Goal: Information Seeking & Learning: Check status

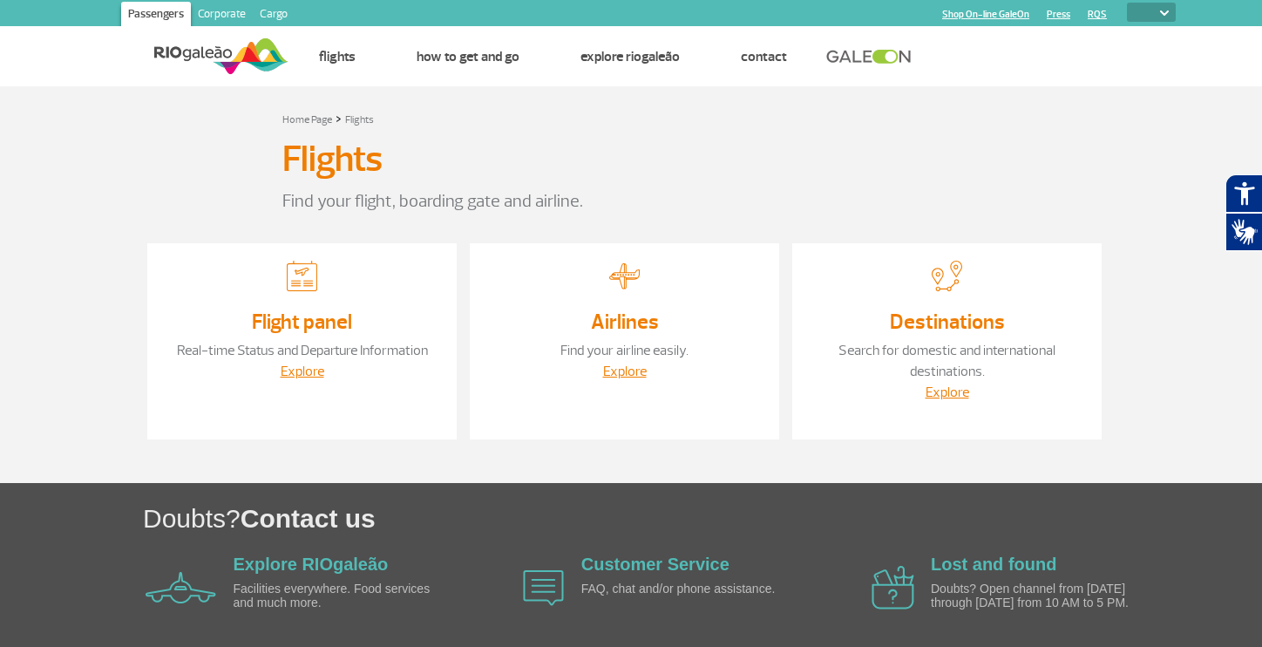
click at [319, 316] on link "Flight panel" at bounding box center [302, 321] width 100 height 26
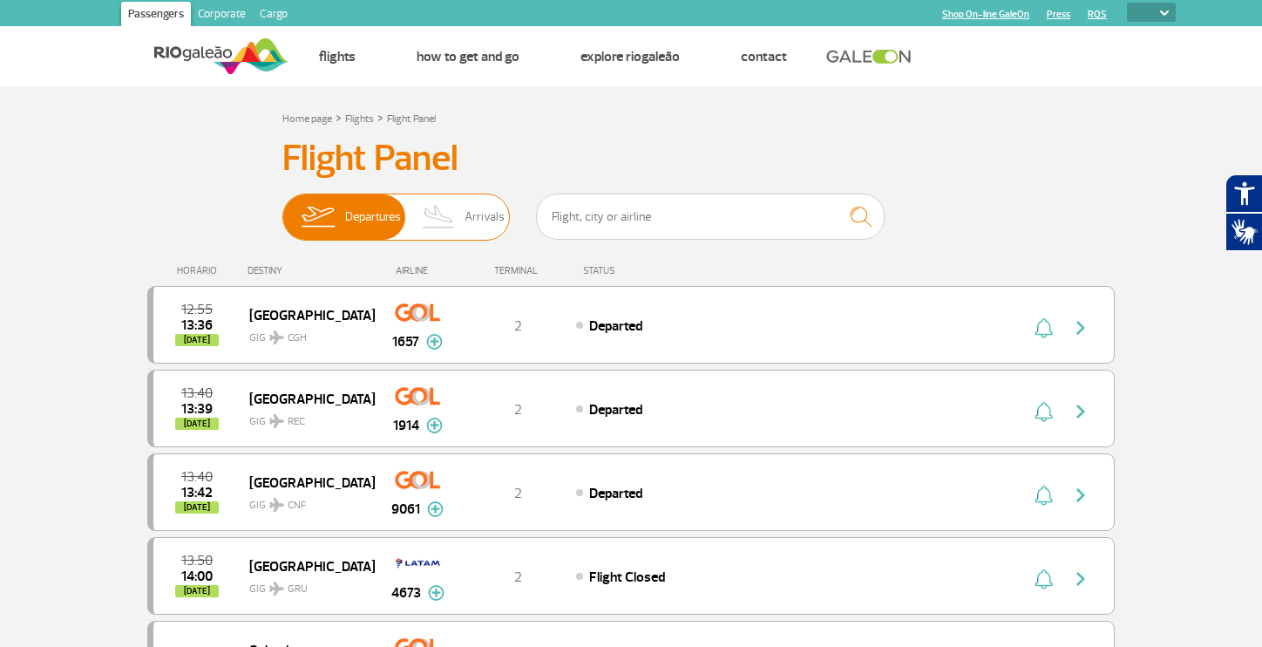
click at [447, 228] on img at bounding box center [438, 216] width 51 height 45
click at [282, 208] on input "Departures Arrivals" at bounding box center [282, 208] width 0 height 0
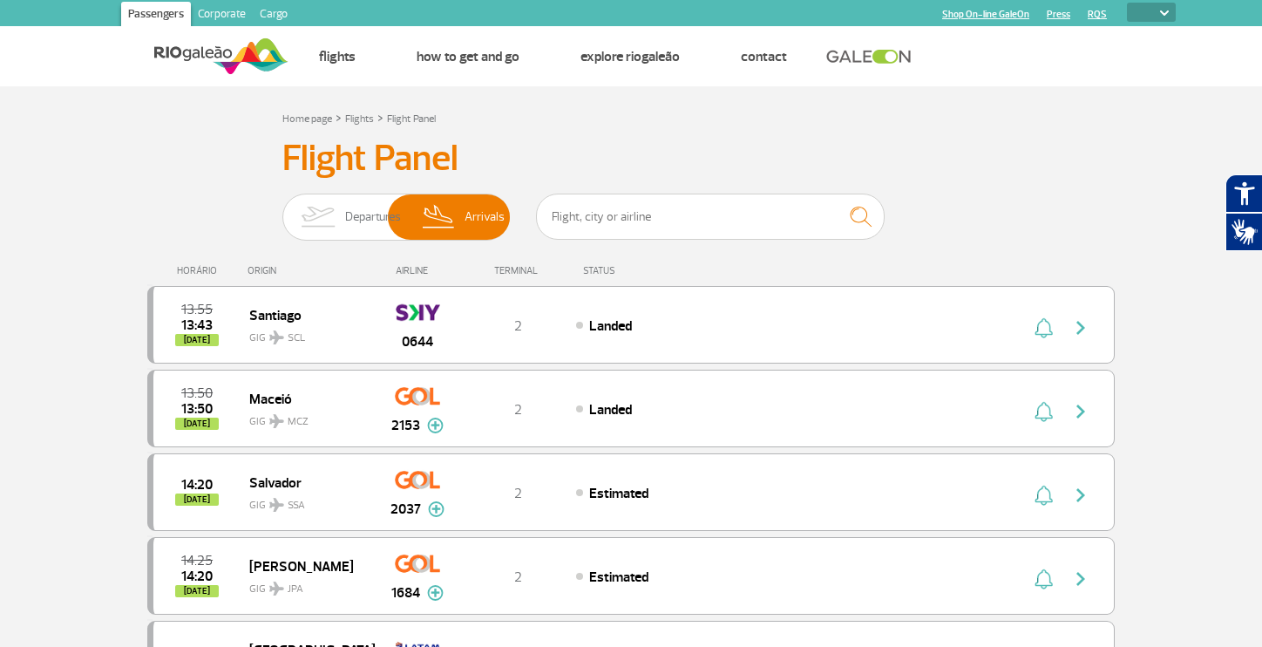
click at [1155, 12] on select "PT ENG ESP" at bounding box center [1151, 12] width 49 height 19
select select "pt-BR"
click at [1127, 3] on select "PT ENG ESP" at bounding box center [1151, 12] width 49 height 19
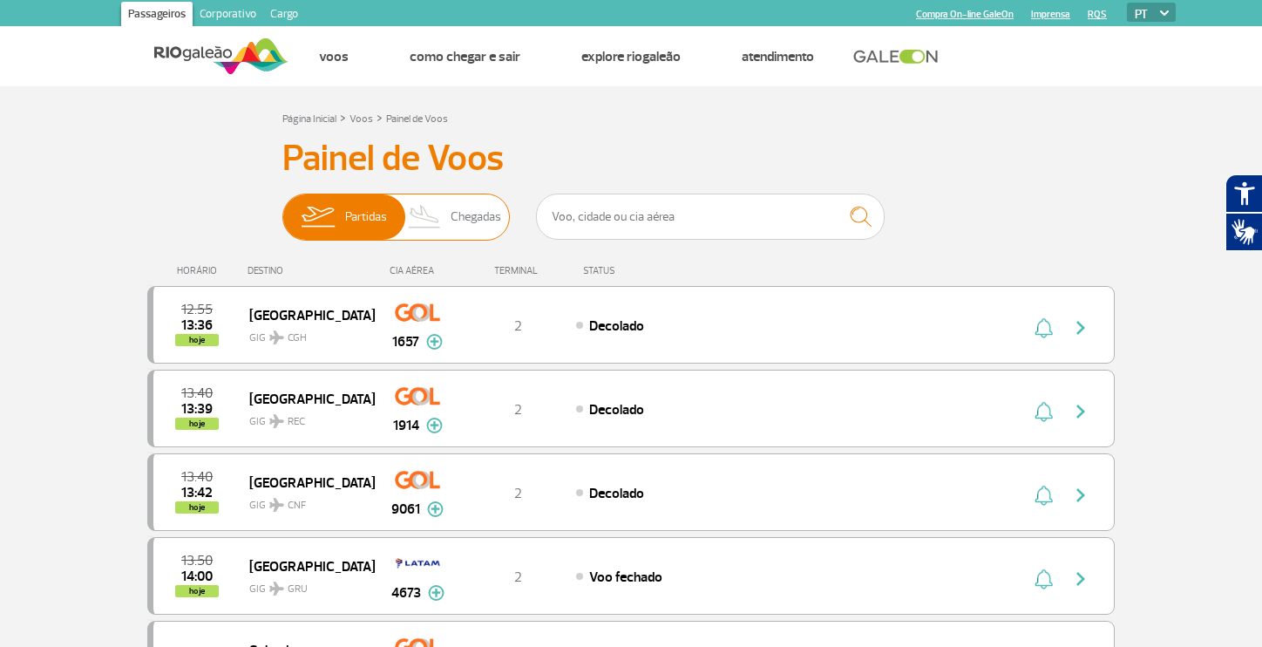
click at [481, 222] on span "Chegadas" at bounding box center [475, 216] width 51 height 45
click at [282, 208] on input "Partidas Chegadas" at bounding box center [282, 208] width 0 height 0
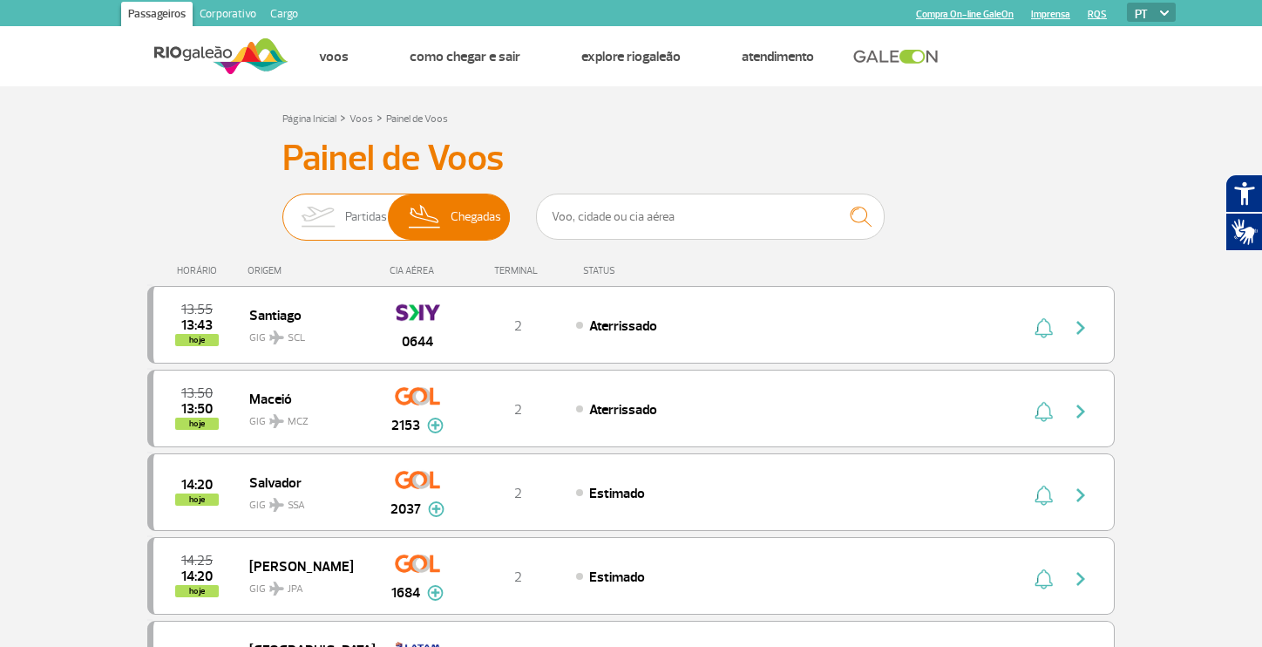
click at [320, 208] on img at bounding box center [317, 216] width 55 height 45
click at [282, 208] on input "Partidas Chegadas" at bounding box center [282, 208] width 0 height 0
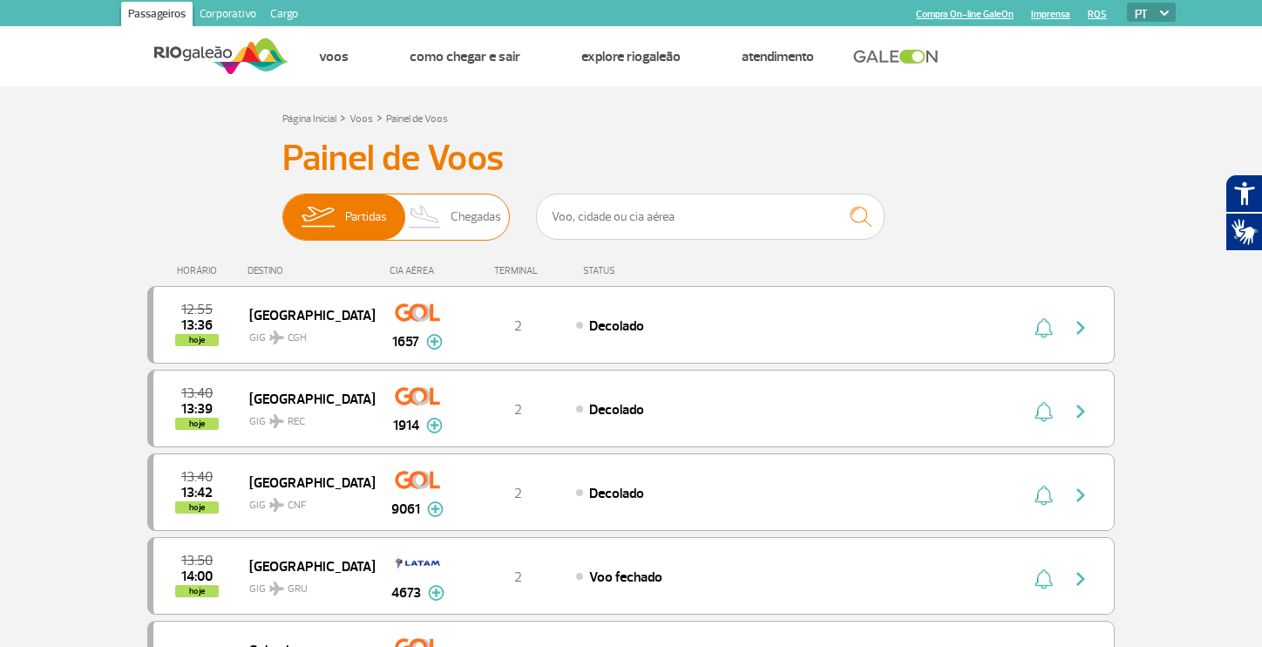
click at [441, 220] on img at bounding box center [424, 216] width 51 height 45
click at [282, 208] on input "Partidas Chegadas" at bounding box center [282, 208] width 0 height 0
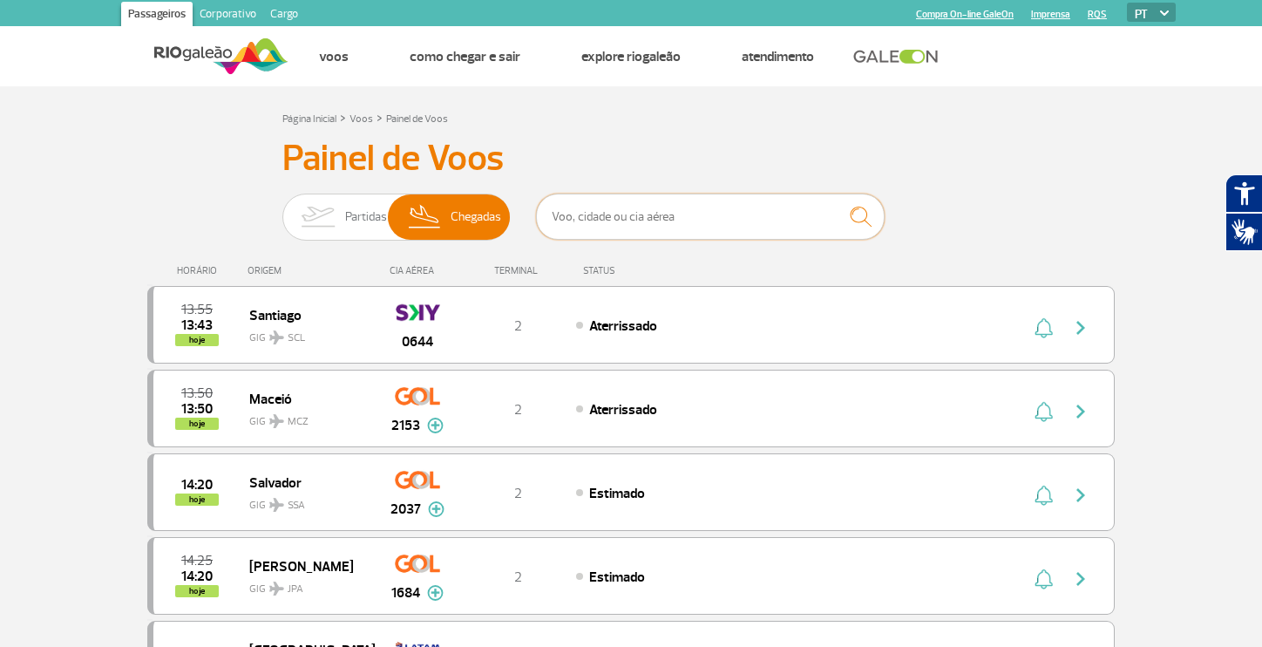
click at [674, 200] on input "text" at bounding box center [710, 216] width 349 height 46
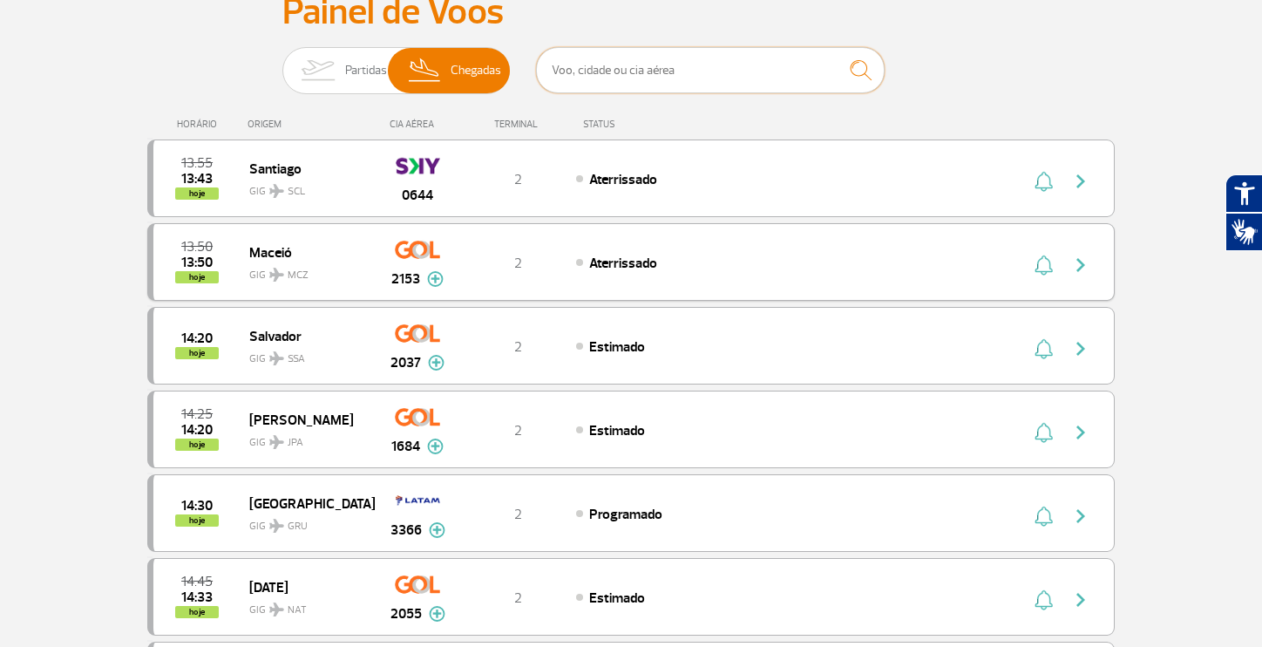
scroll to position [187, 0]
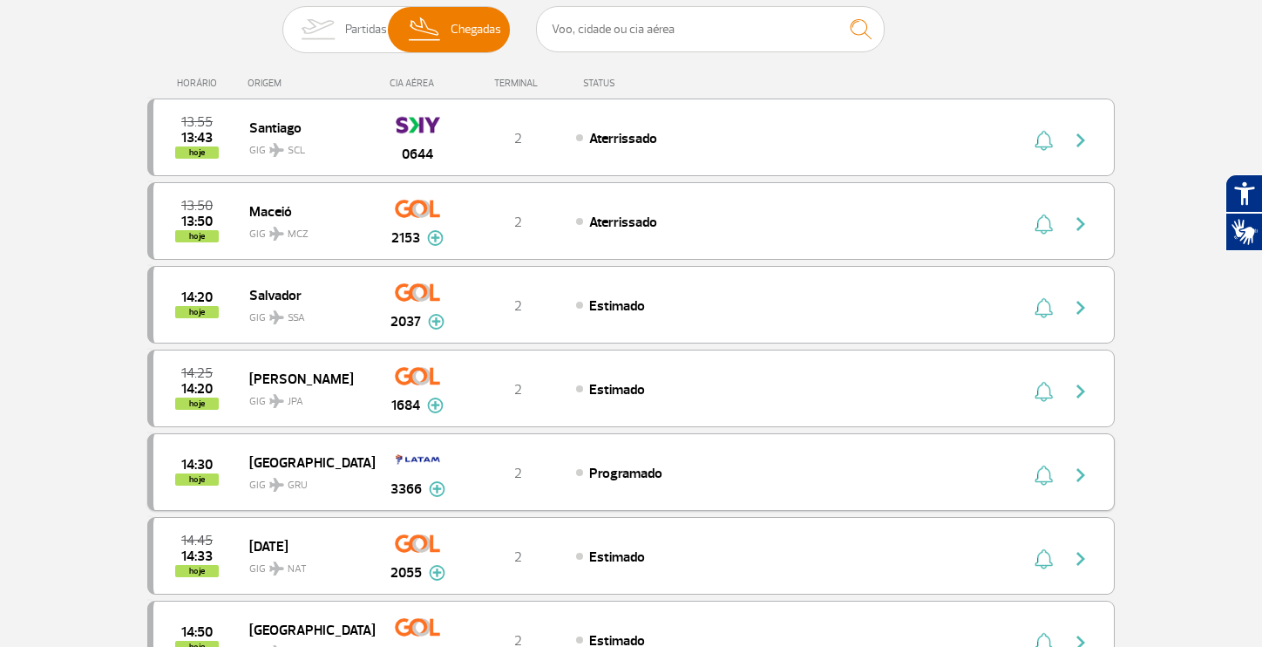
click at [633, 471] on span "Programado" at bounding box center [625, 472] width 73 height 17
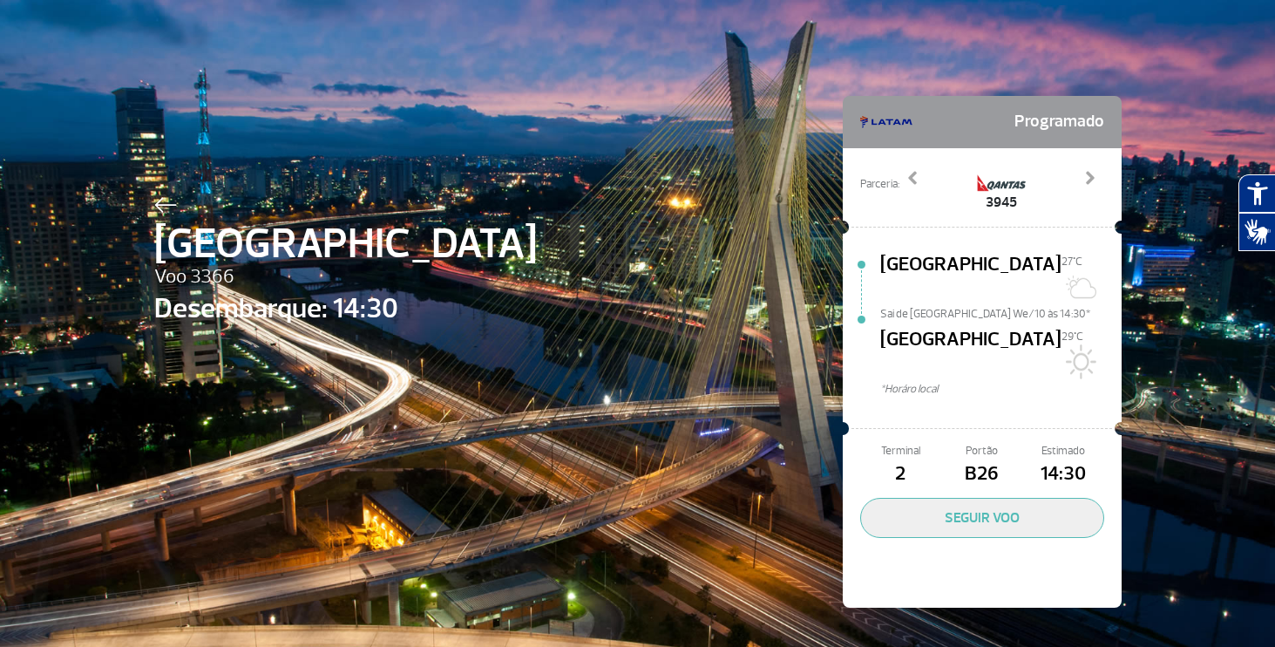
click at [545, 105] on div "[GEOGRAPHIC_DATA] 3366 Desembarque: 14:30 Programado Parceria: 8475 8522 3945 3…" at bounding box center [637, 325] width 993 height 651
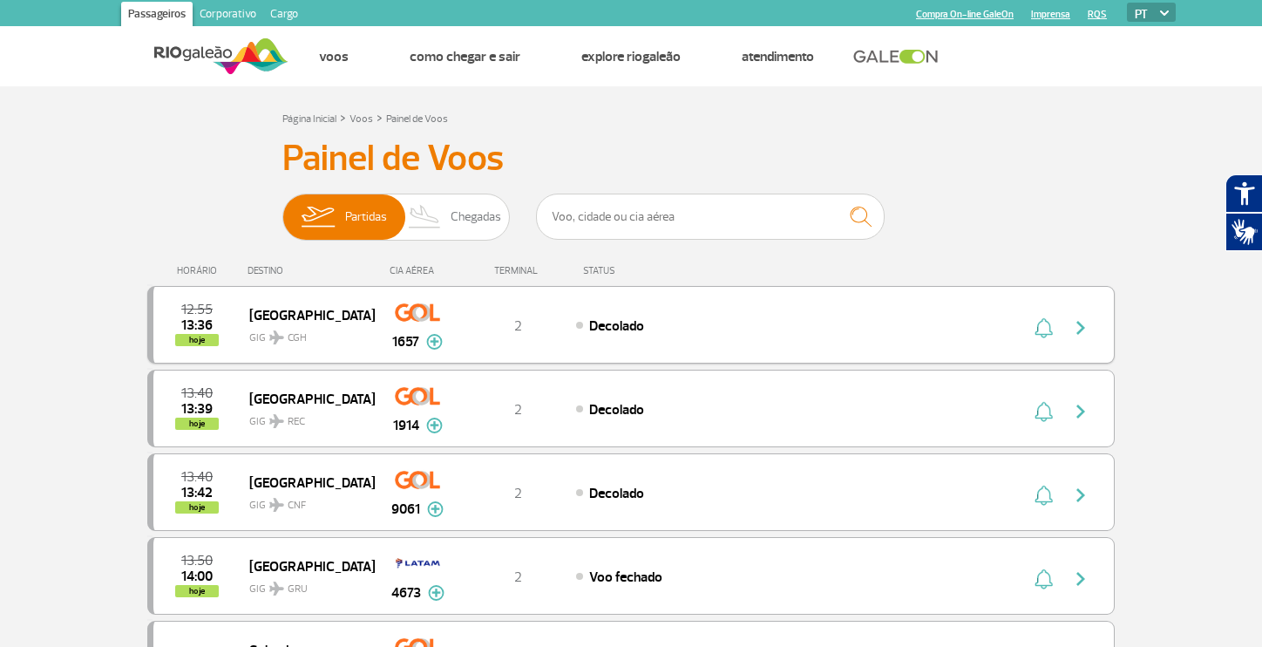
scroll to position [3, 0]
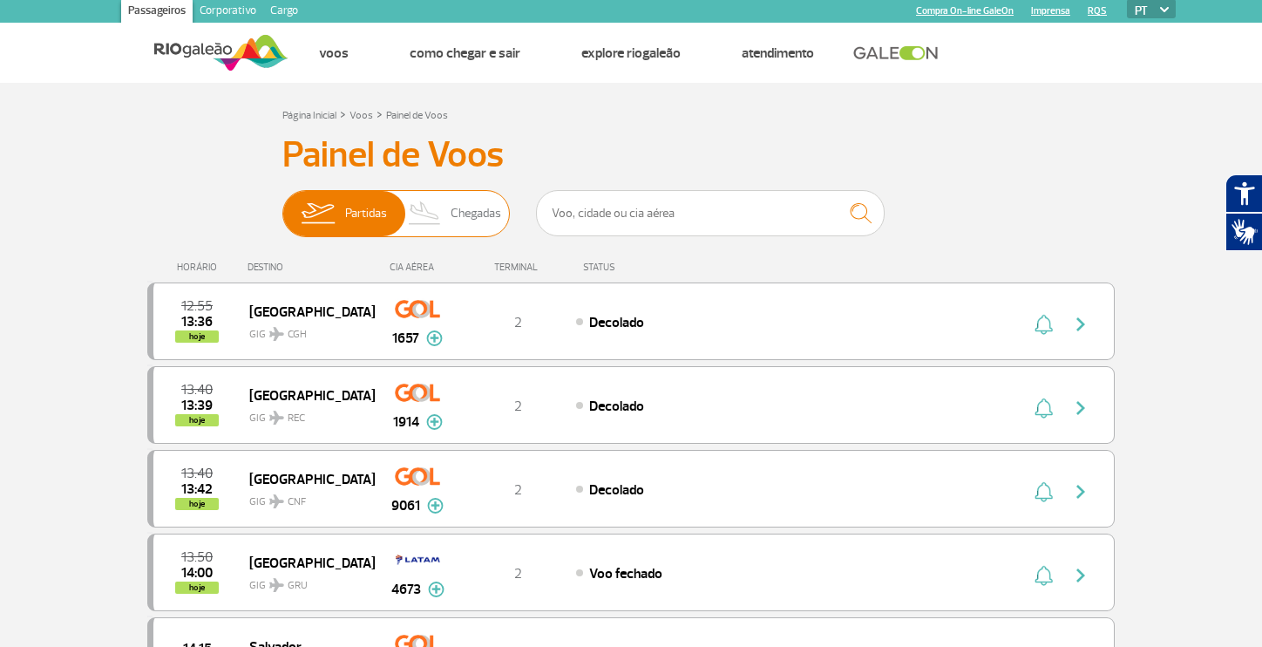
click at [476, 209] on span "Chegadas" at bounding box center [475, 213] width 51 height 45
click at [282, 205] on input "Partidas Chegadas" at bounding box center [282, 205] width 0 height 0
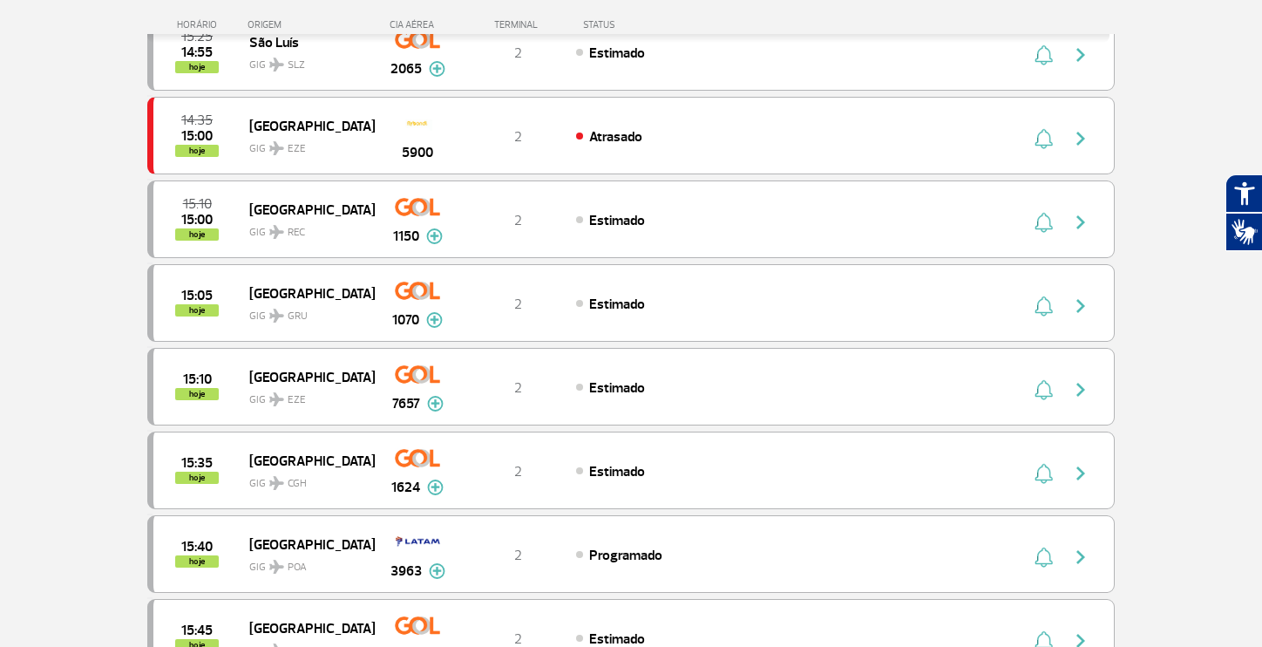
scroll to position [491, 0]
